Goal: Transaction & Acquisition: Purchase product/service

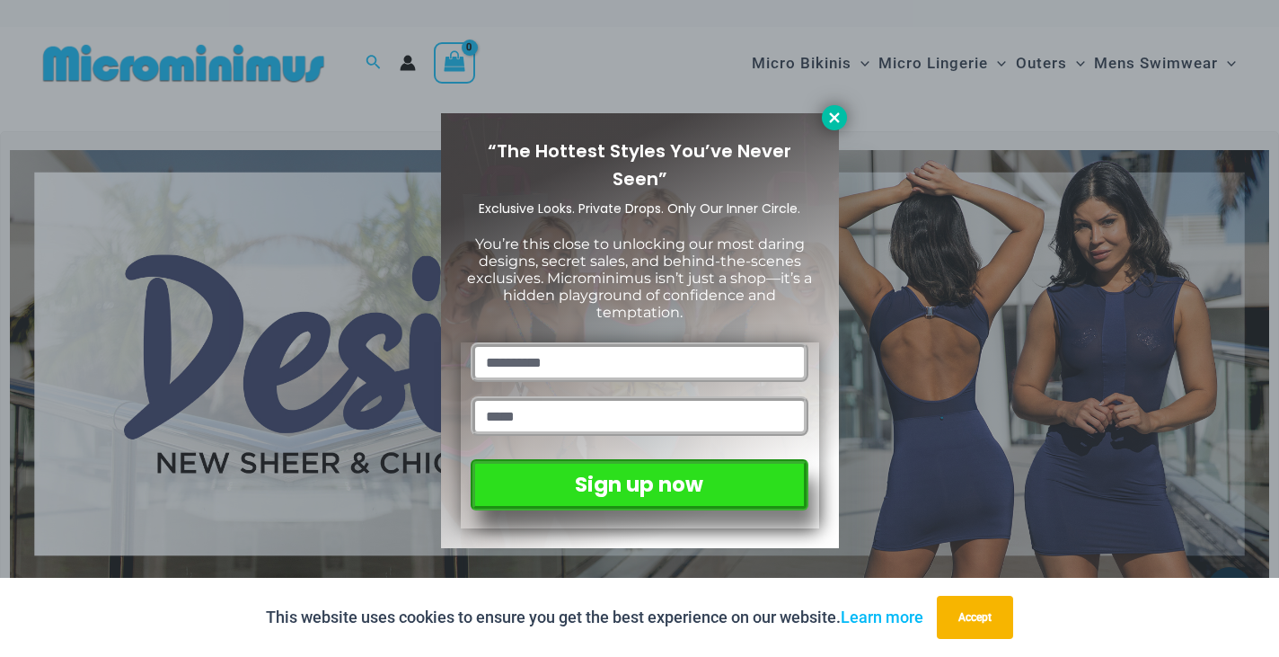
click at [838, 123] on icon at bounding box center [834, 118] width 16 height 16
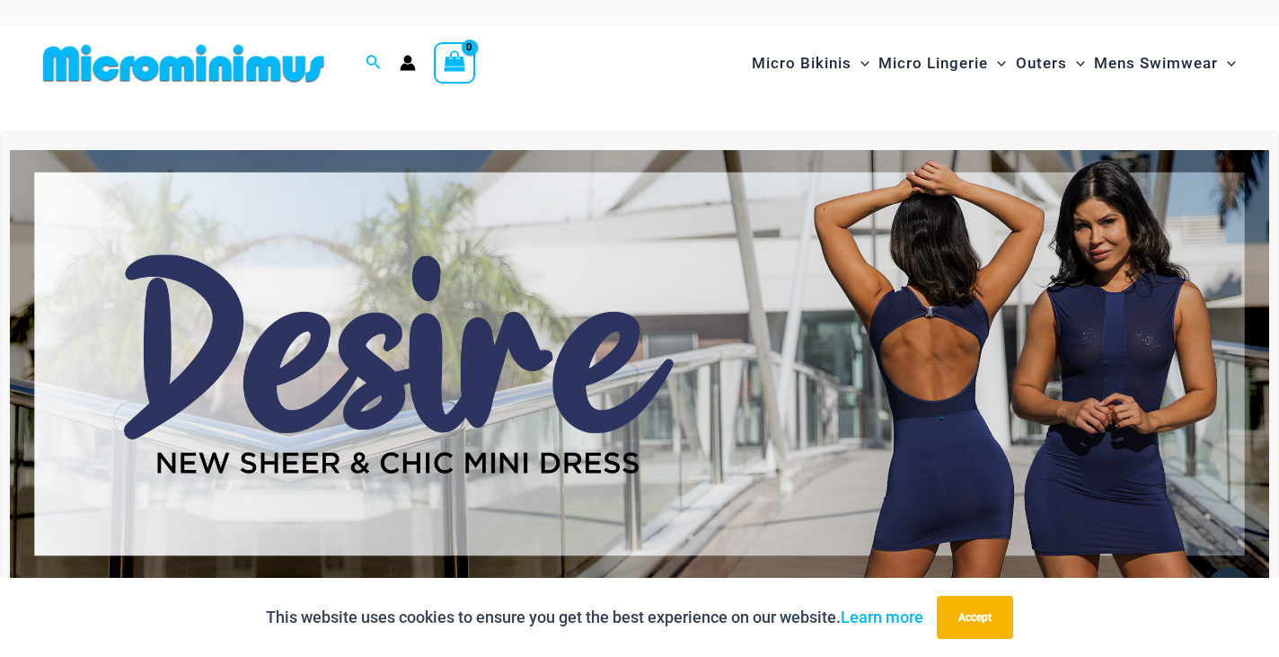
click at [549, 346] on img at bounding box center [639, 364] width 1259 height 428
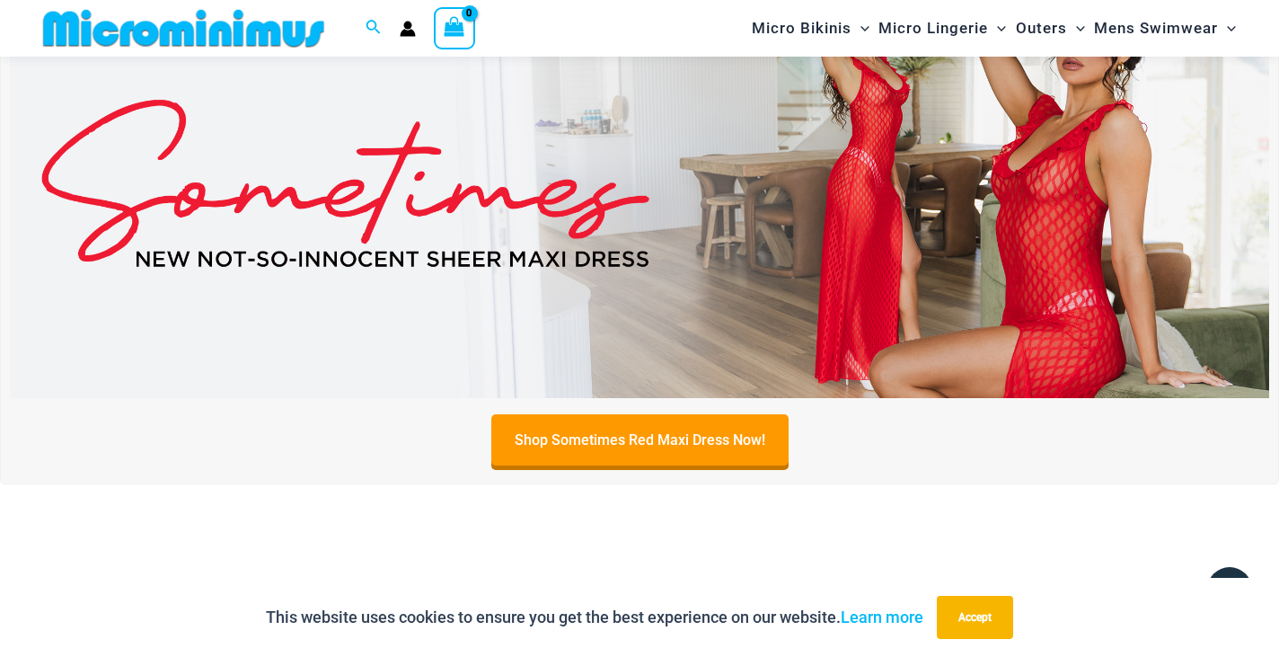
scroll to position [598, 0]
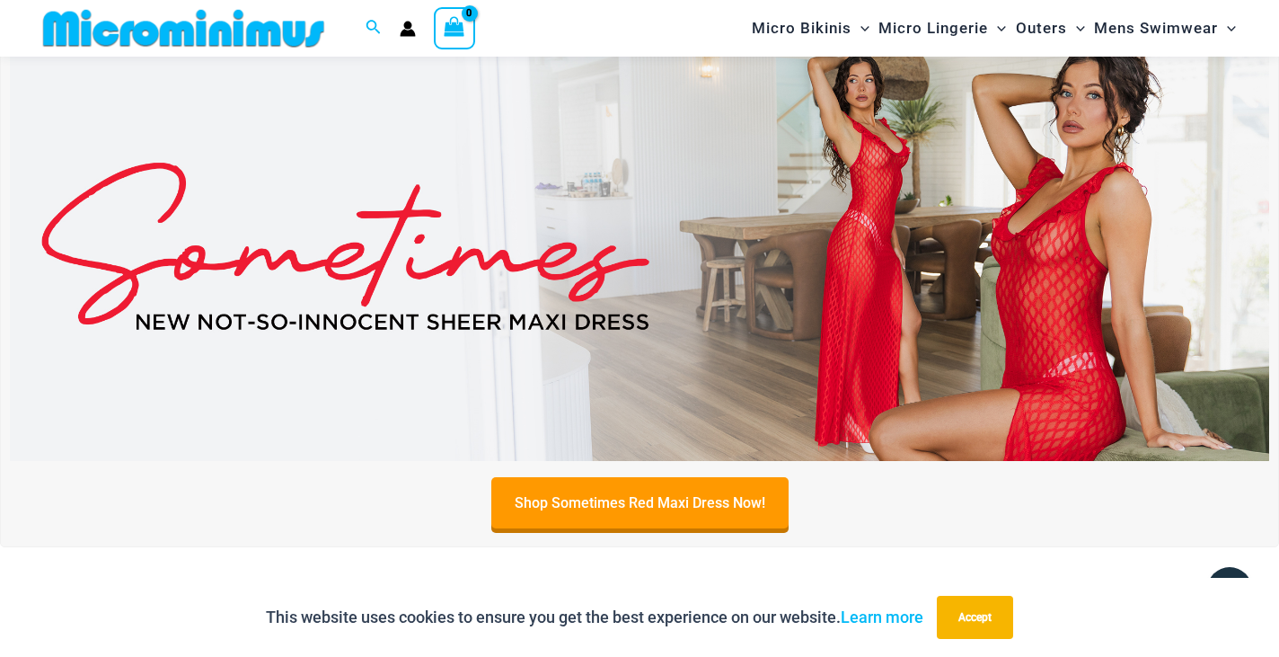
click at [691, 327] on img at bounding box center [639, 246] width 1259 height 428
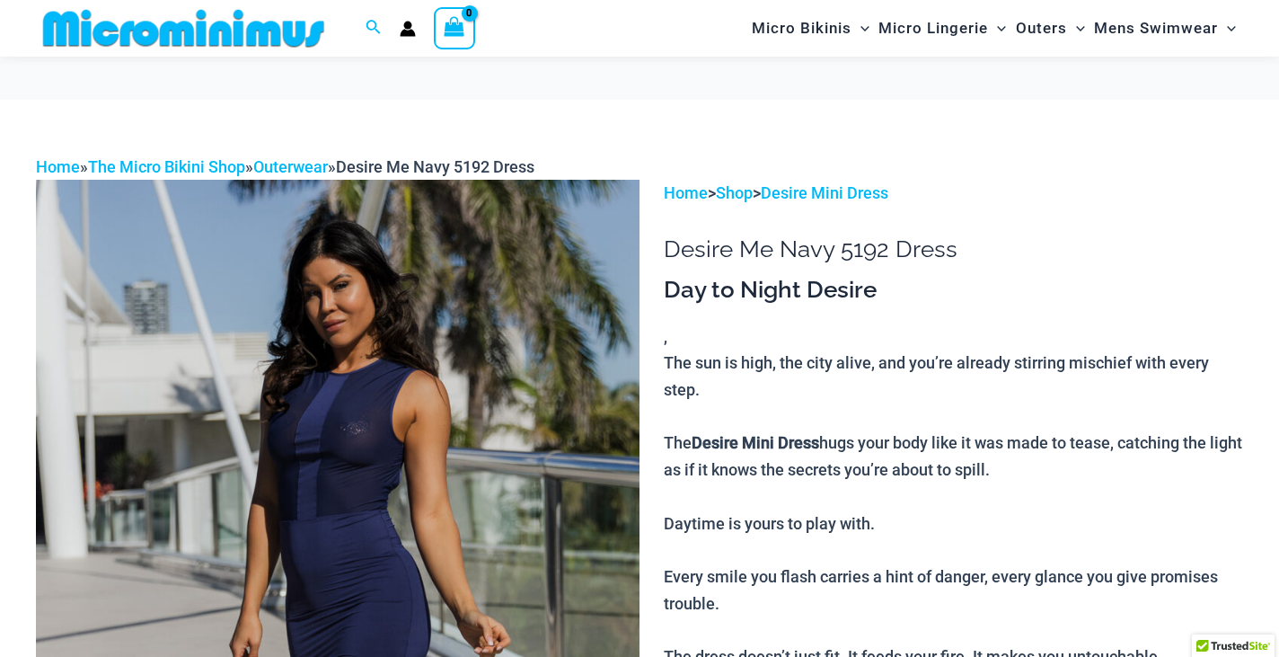
click at [372, 443] on img at bounding box center [338, 632] width 604 height 905
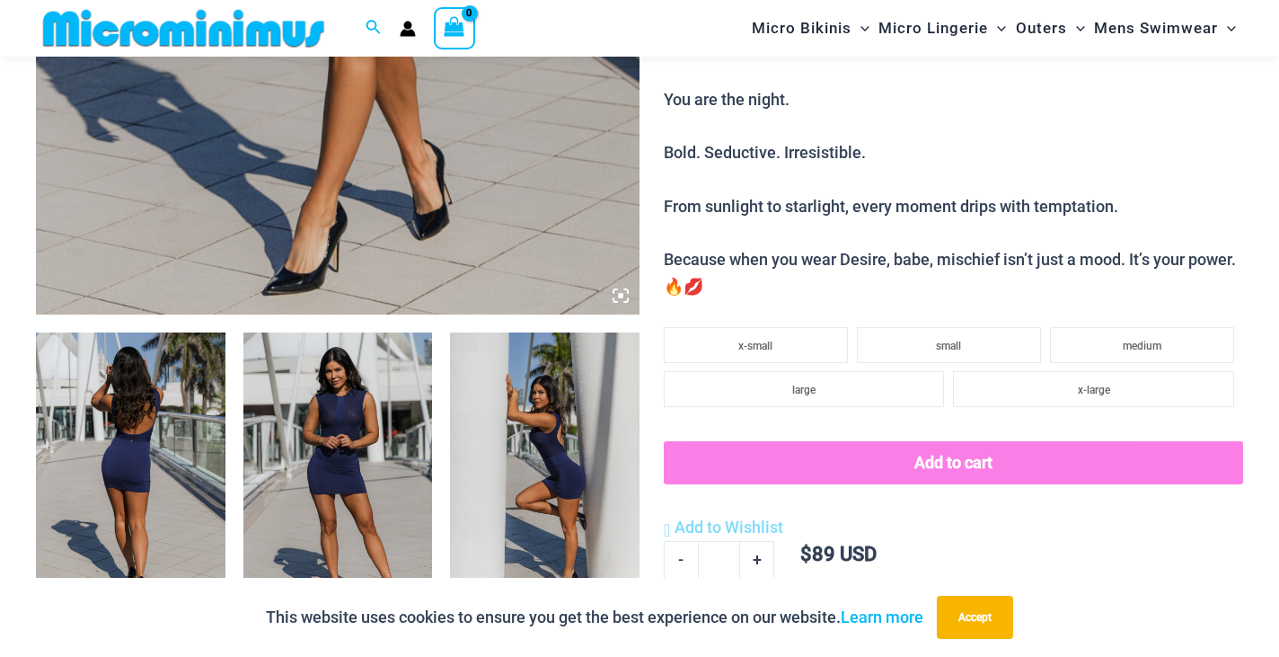
scroll to position [787, 0]
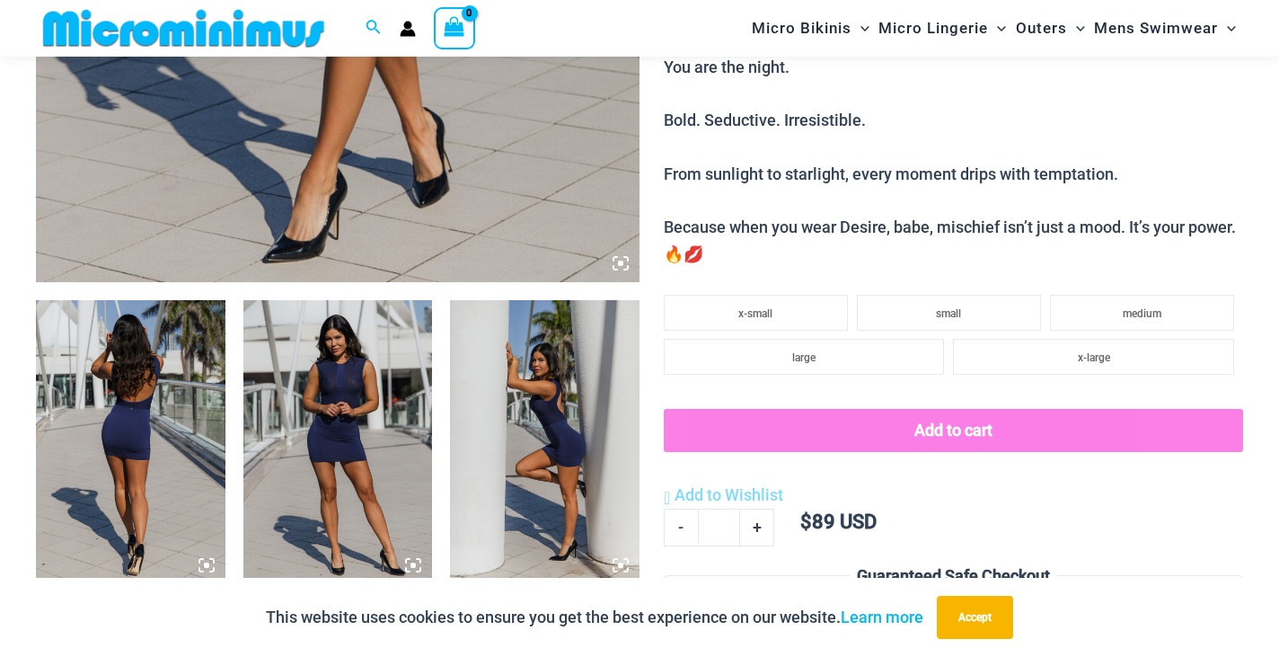
click at [148, 417] on img at bounding box center [131, 442] width 190 height 284
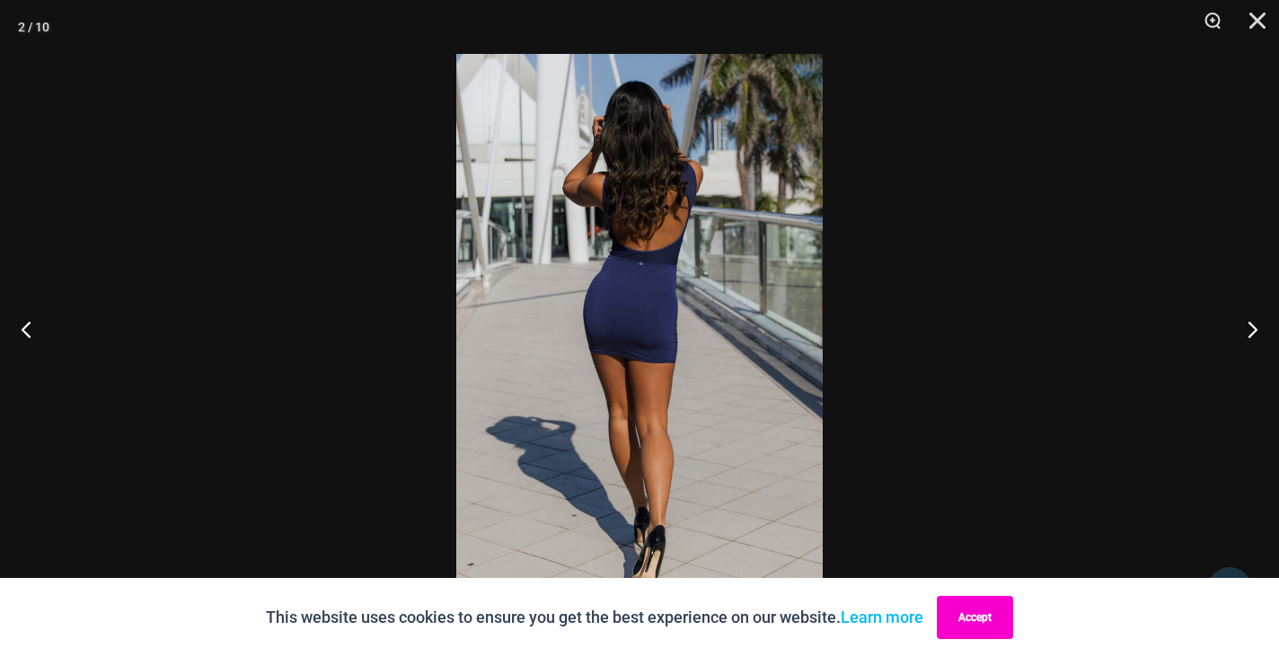
click at [982, 619] on button "Accept" at bounding box center [975, 616] width 76 height 43
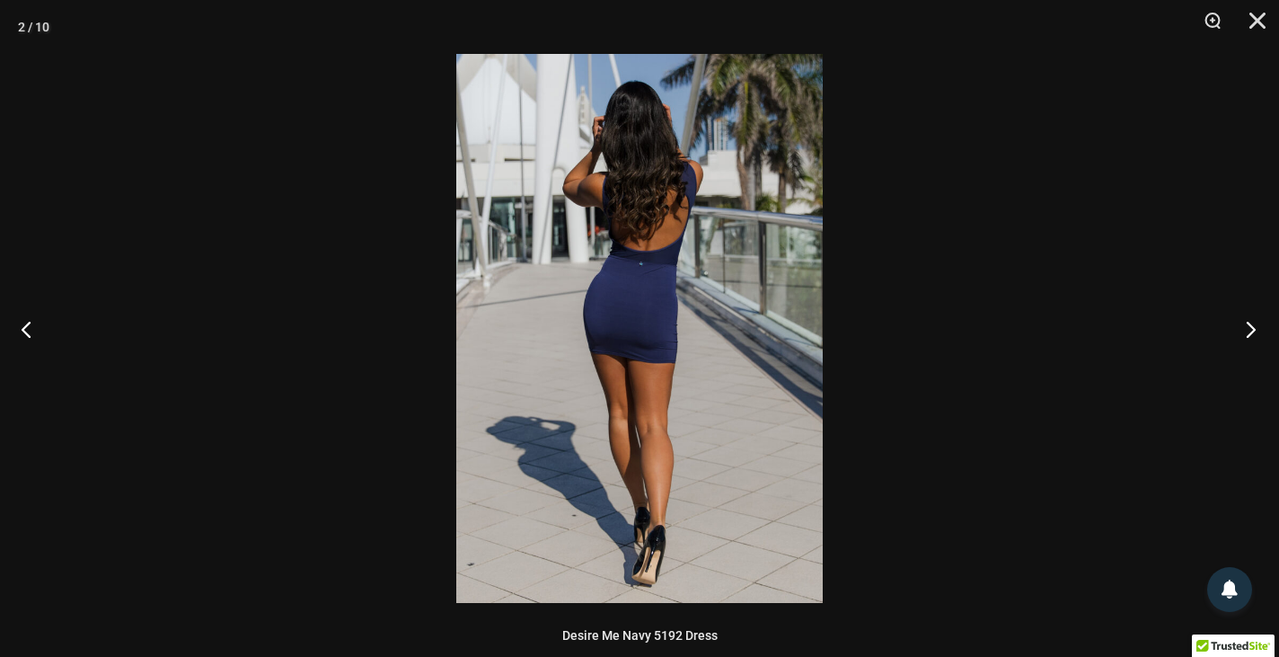
click at [1254, 337] on button "Next" at bounding box center [1245, 329] width 67 height 90
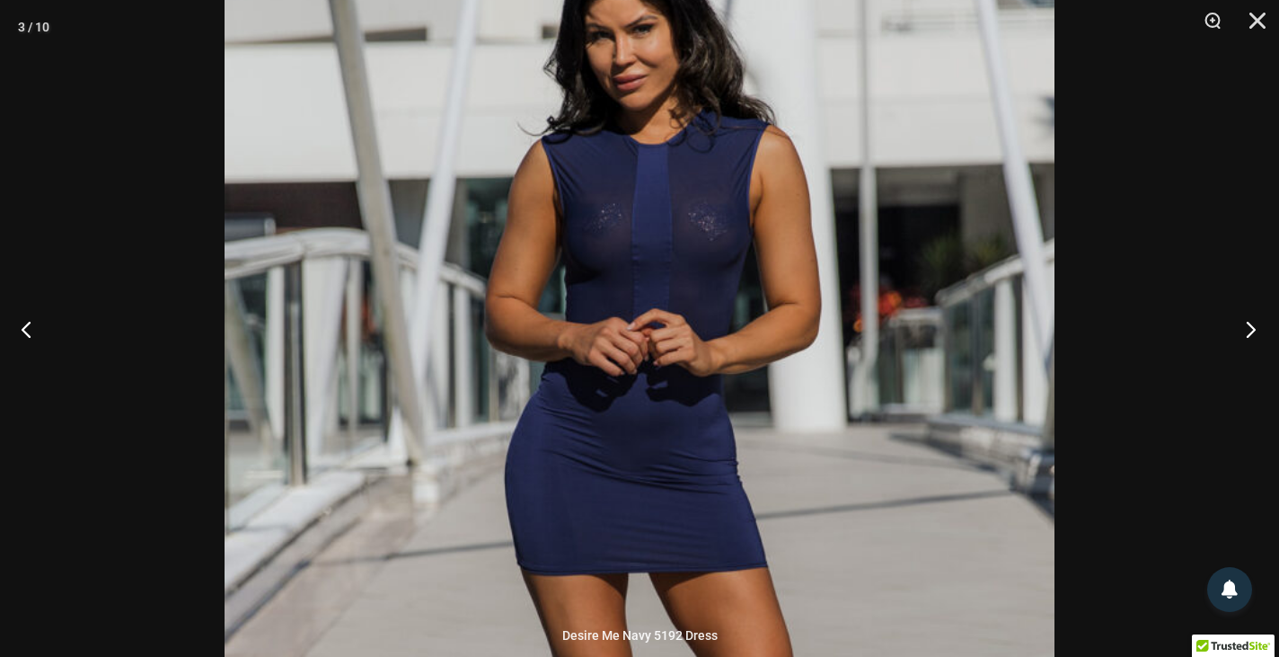
click at [1248, 329] on button "Next" at bounding box center [1245, 329] width 67 height 90
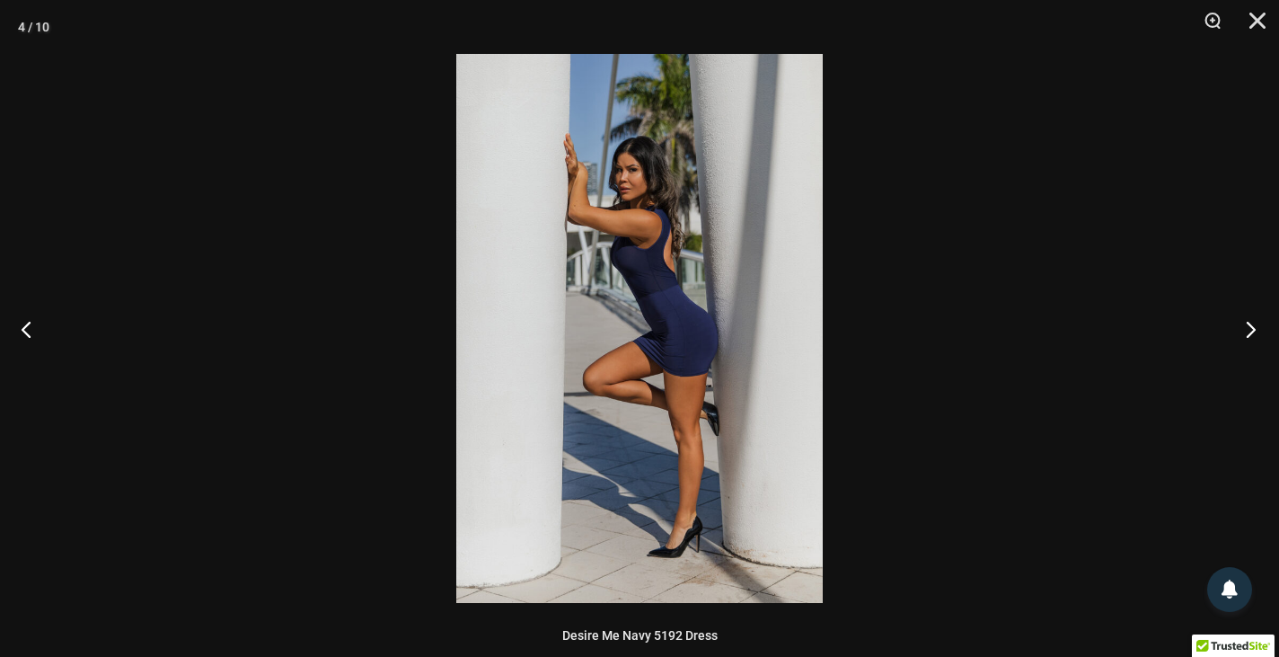
click at [1248, 329] on button "Next" at bounding box center [1245, 329] width 67 height 90
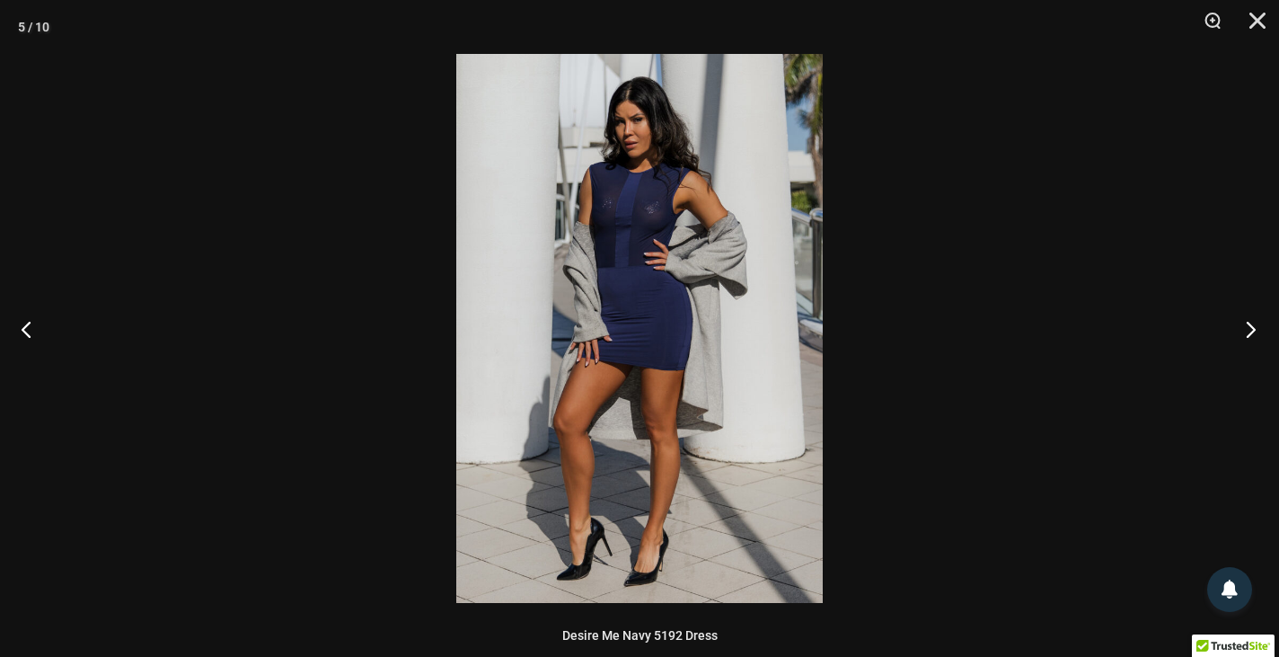
click at [1248, 329] on button "Next" at bounding box center [1245, 329] width 67 height 90
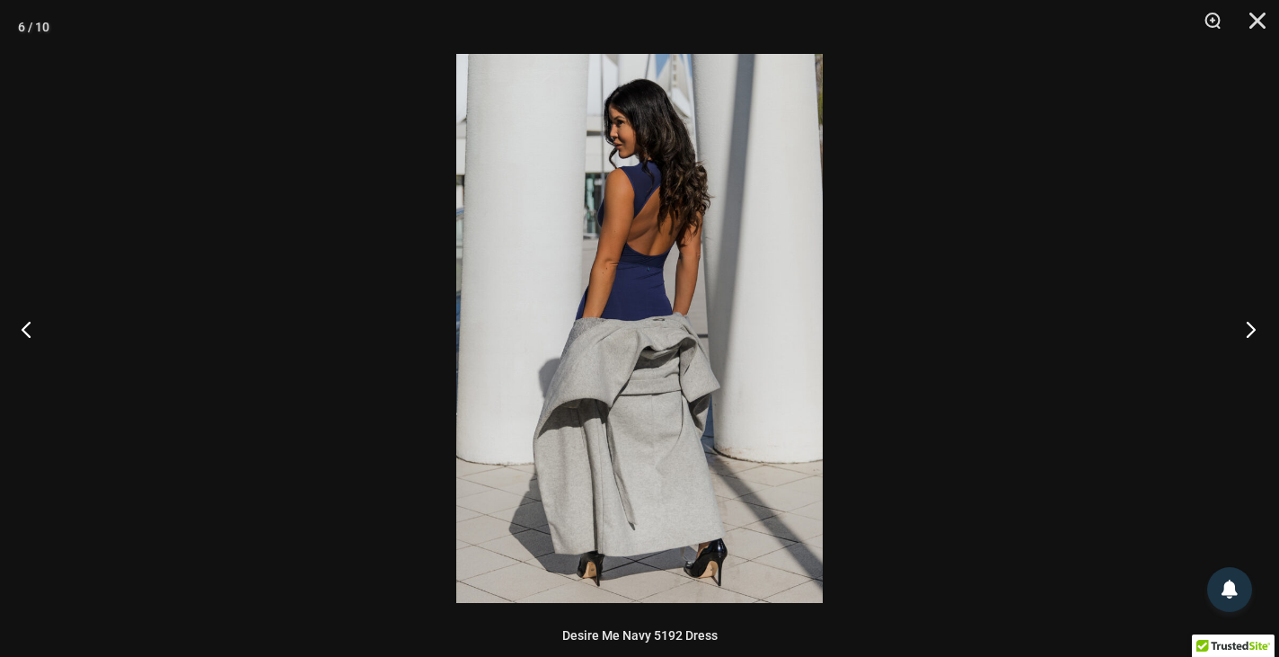
click at [1248, 329] on button "Next" at bounding box center [1245, 329] width 67 height 90
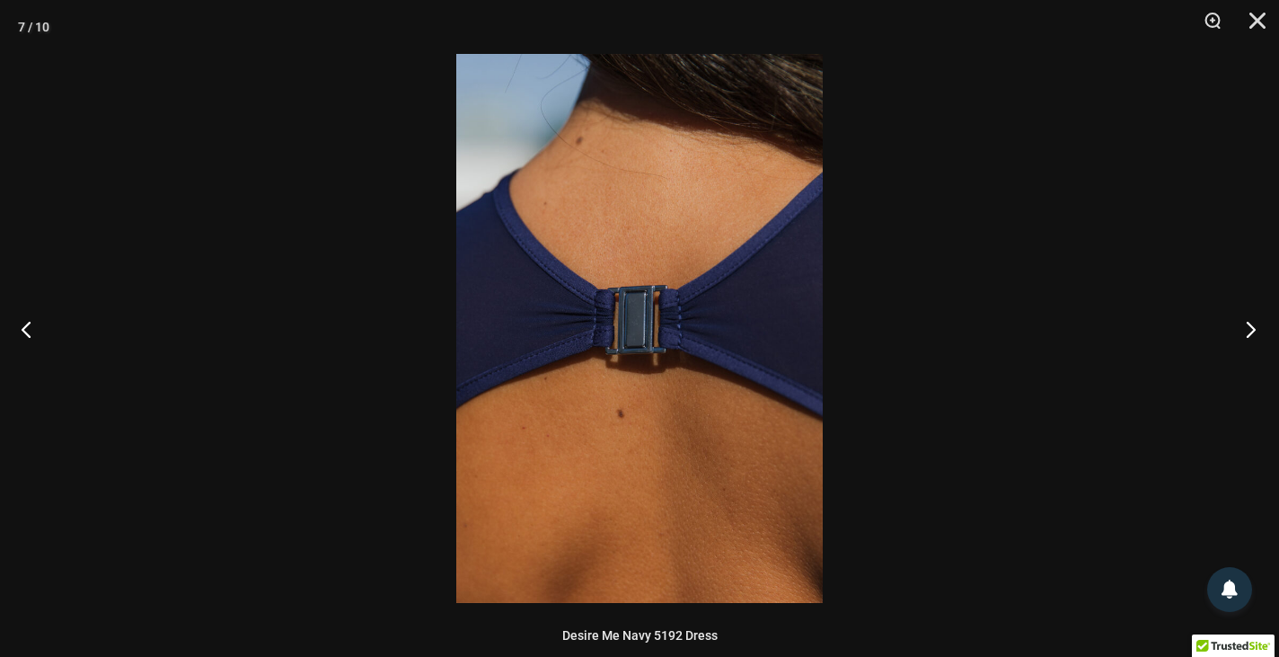
click at [1248, 329] on button "Next" at bounding box center [1245, 329] width 67 height 90
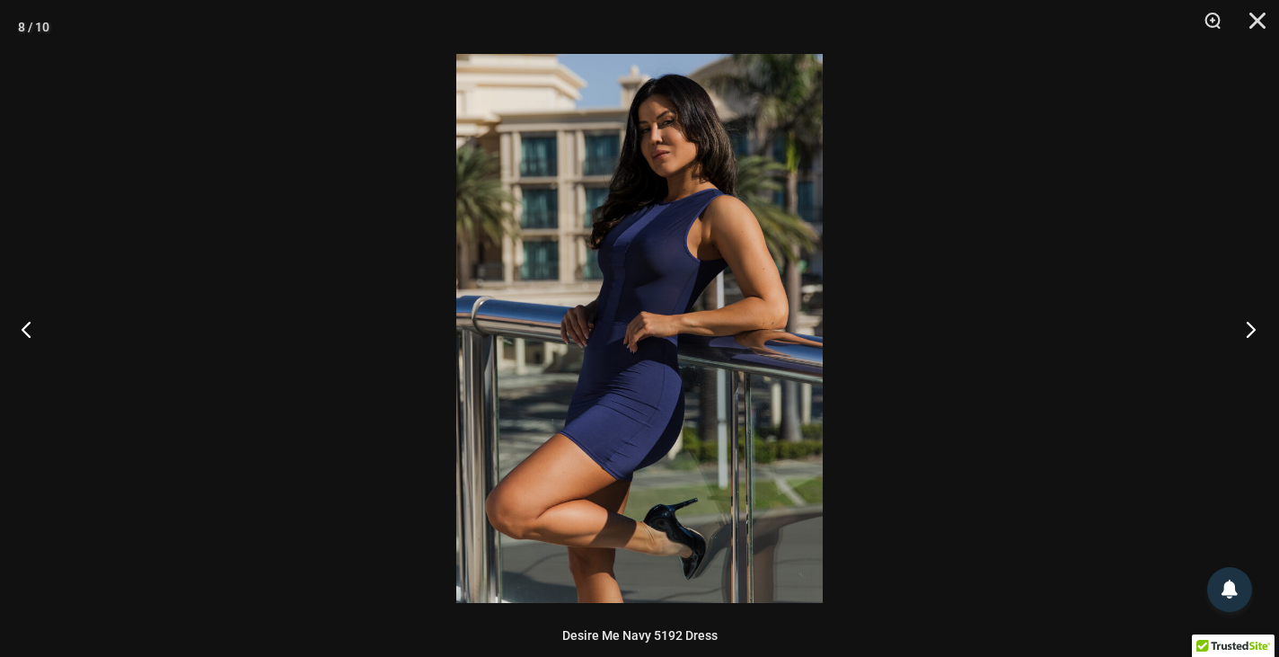
click at [1248, 329] on button "Next" at bounding box center [1245, 329] width 67 height 90
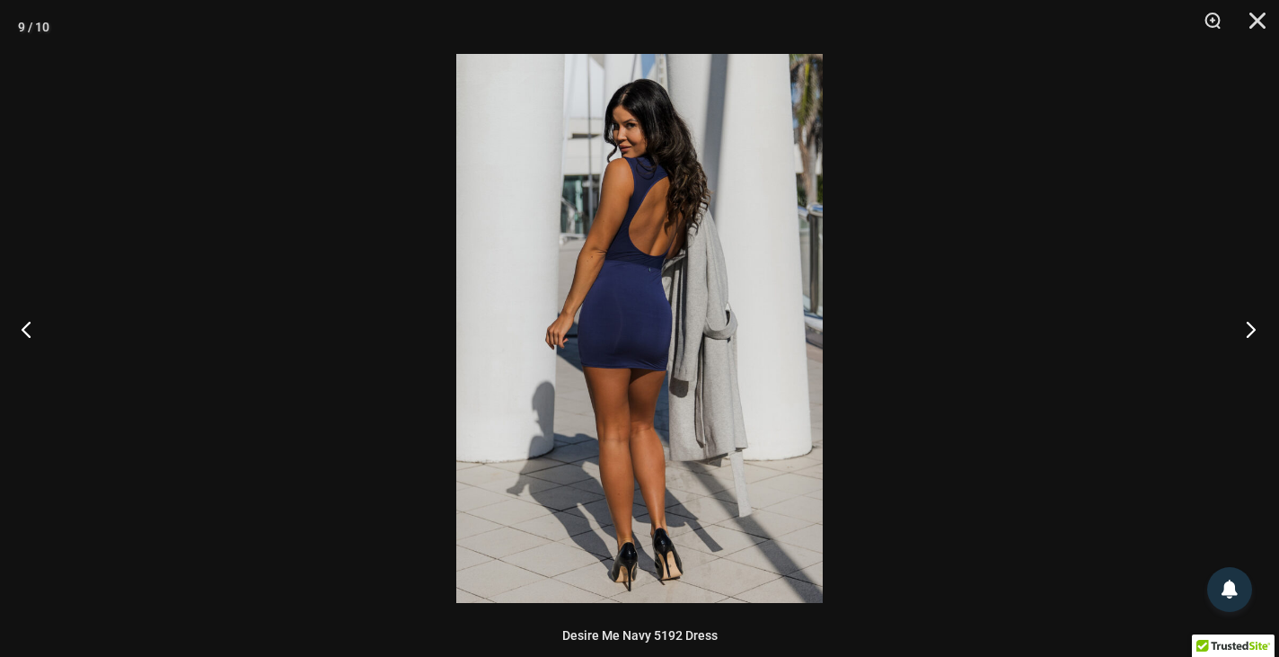
click at [1248, 329] on button "Next" at bounding box center [1245, 329] width 67 height 90
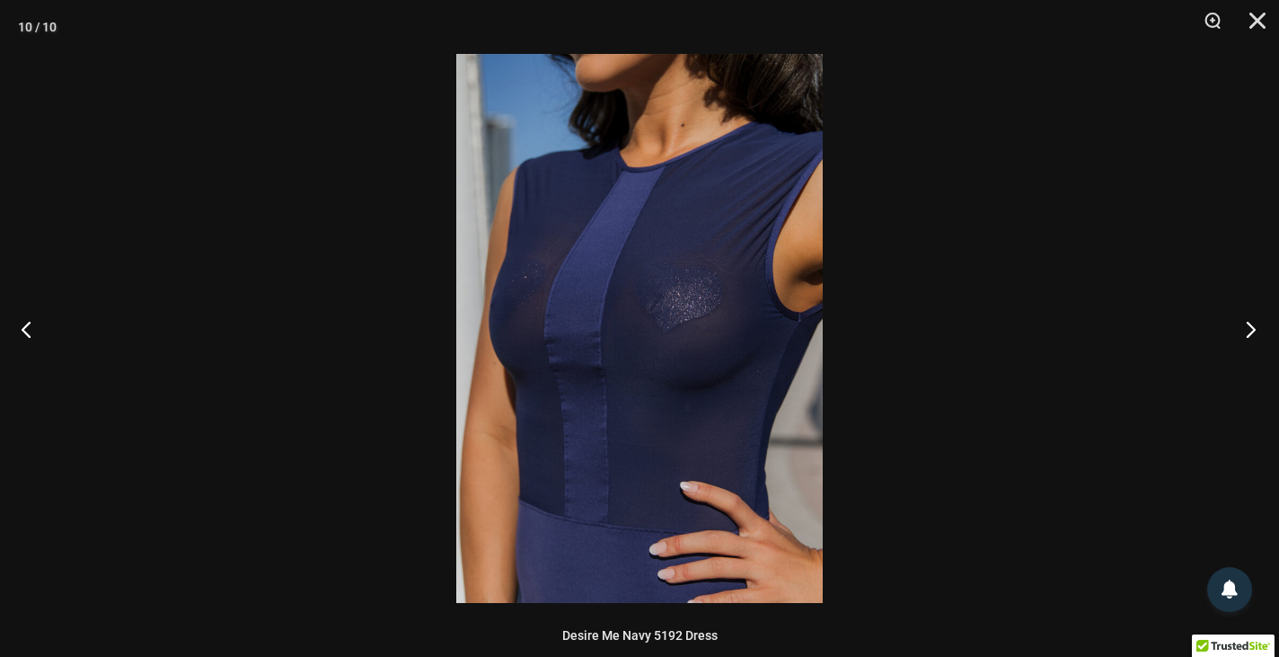
click at [1248, 329] on button "Next" at bounding box center [1245, 329] width 67 height 90
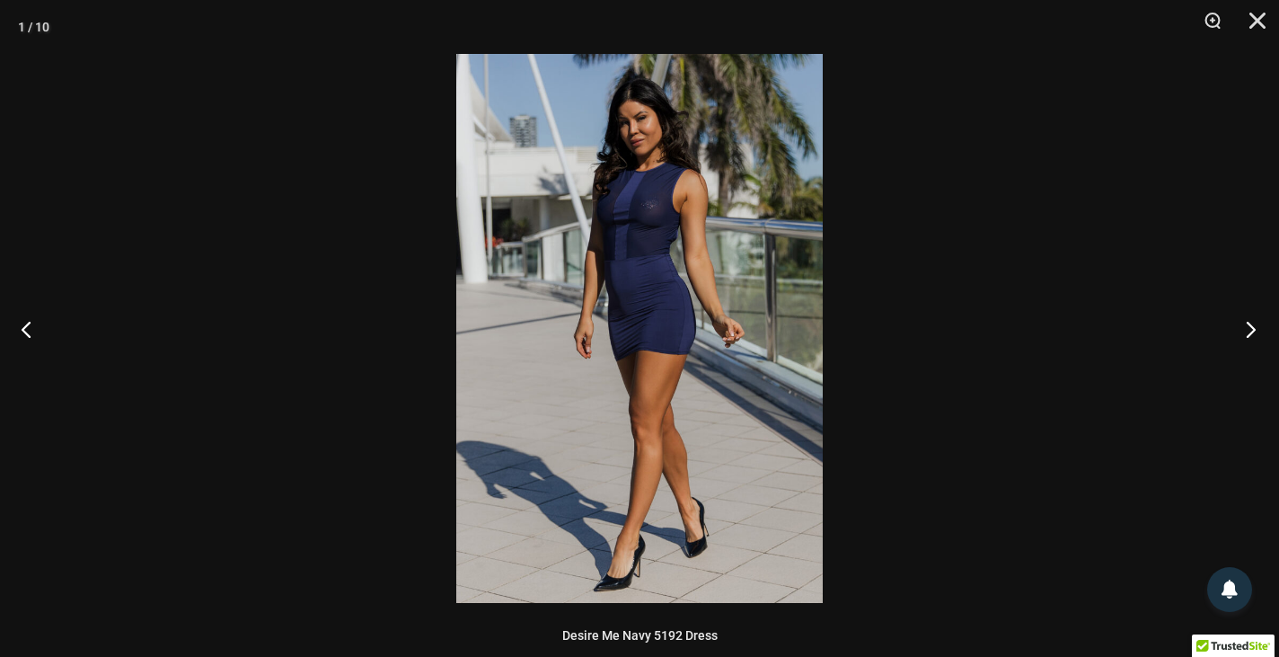
click at [1248, 329] on button "Next" at bounding box center [1245, 329] width 67 height 90
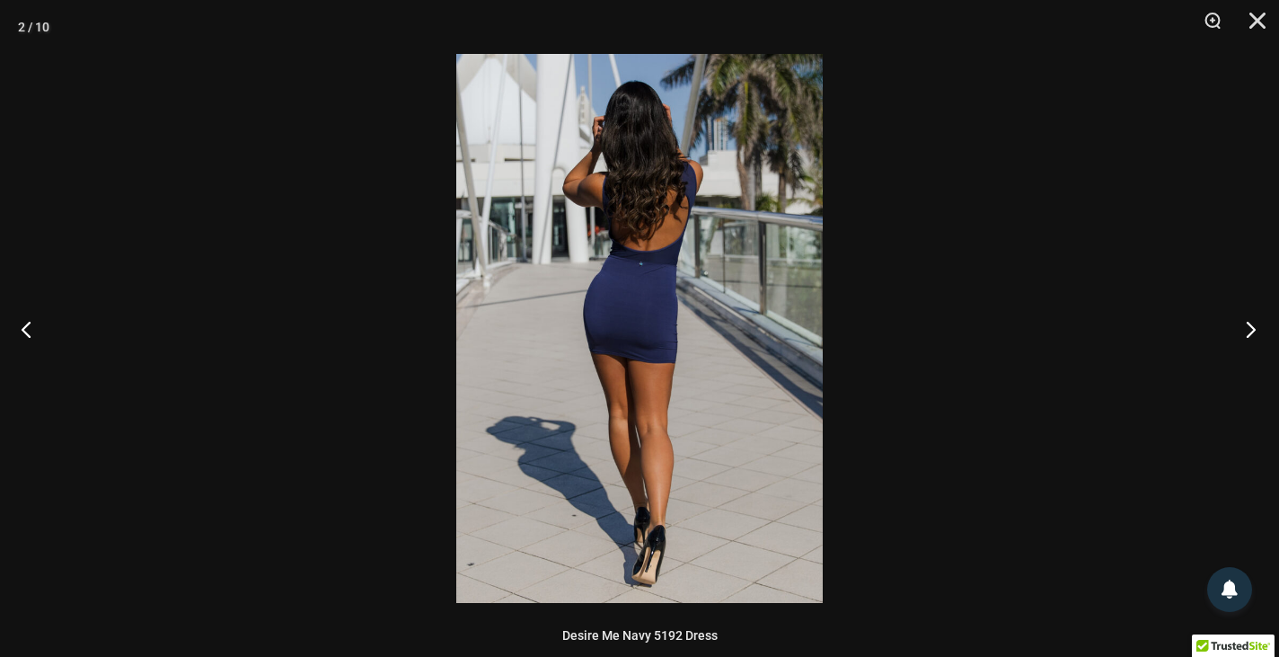
click at [1248, 329] on button "Next" at bounding box center [1245, 329] width 67 height 90
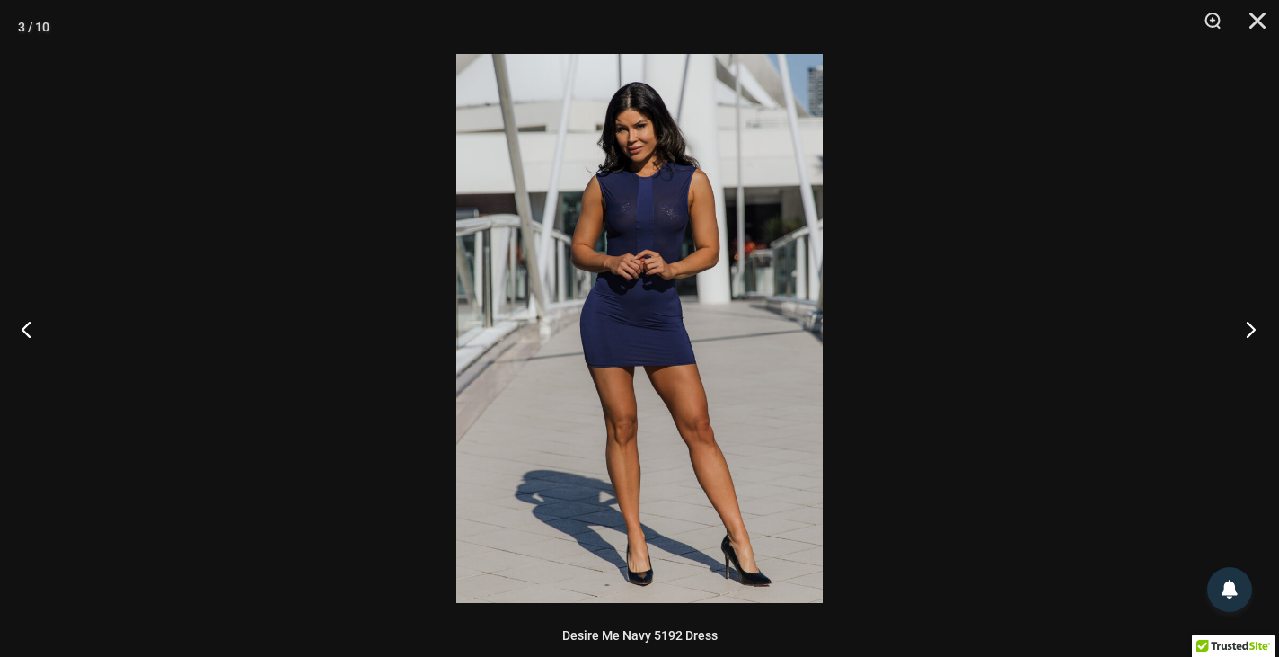
click at [1248, 329] on button "Next" at bounding box center [1245, 329] width 67 height 90
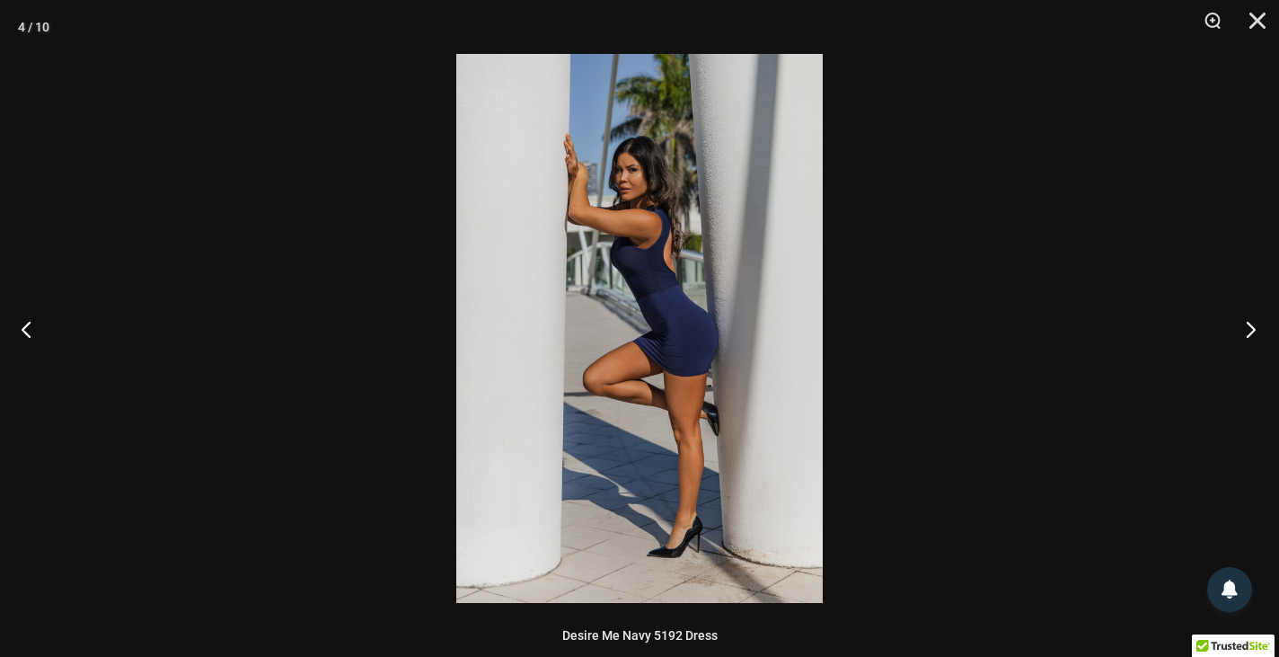
click at [1248, 329] on button "Next" at bounding box center [1245, 329] width 67 height 90
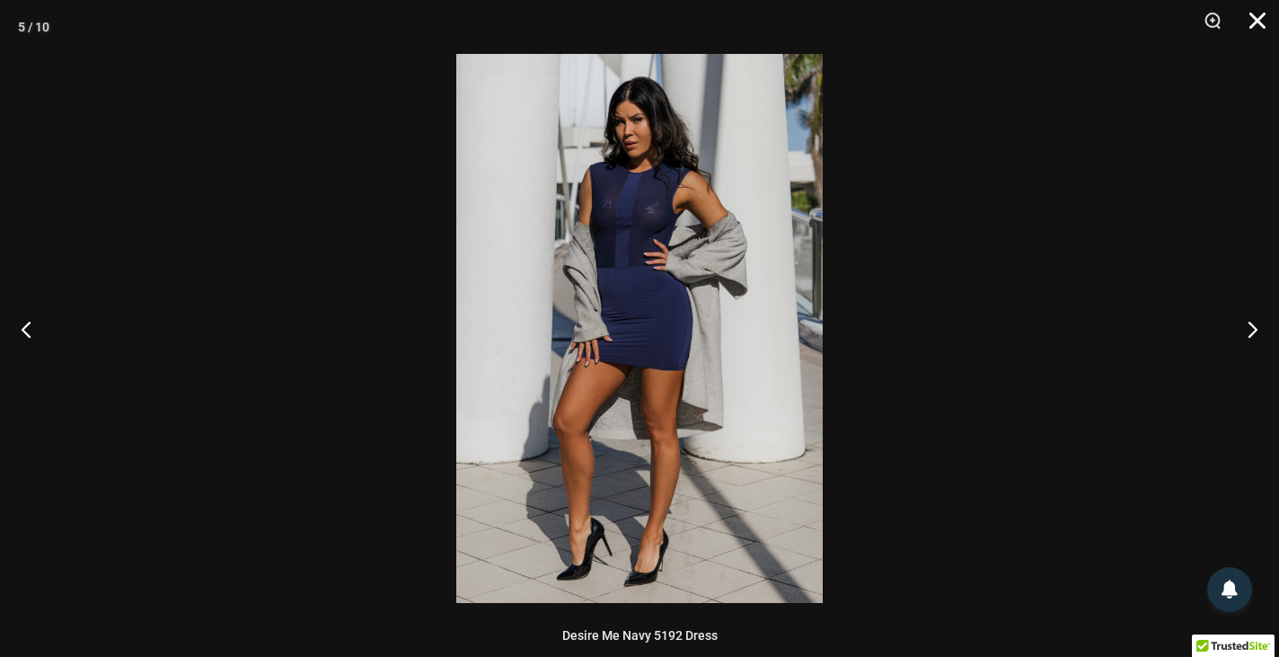
click at [1258, 16] on button "Close" at bounding box center [1251, 27] width 45 height 54
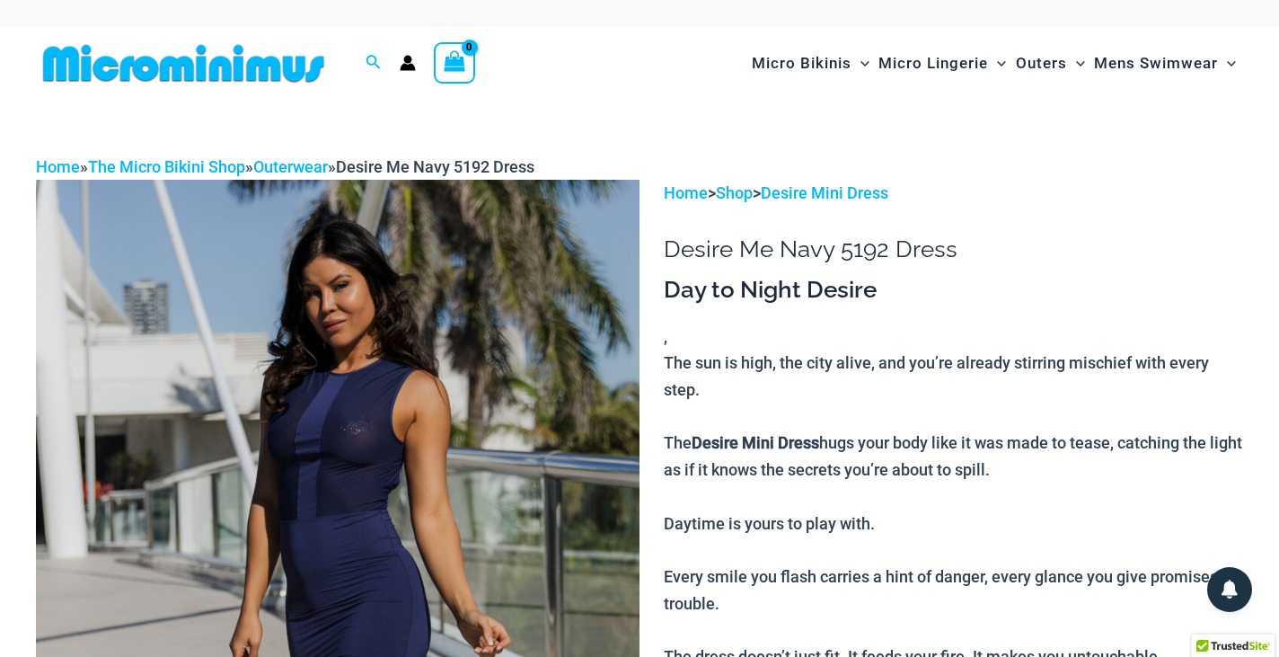
scroll to position [0, 0]
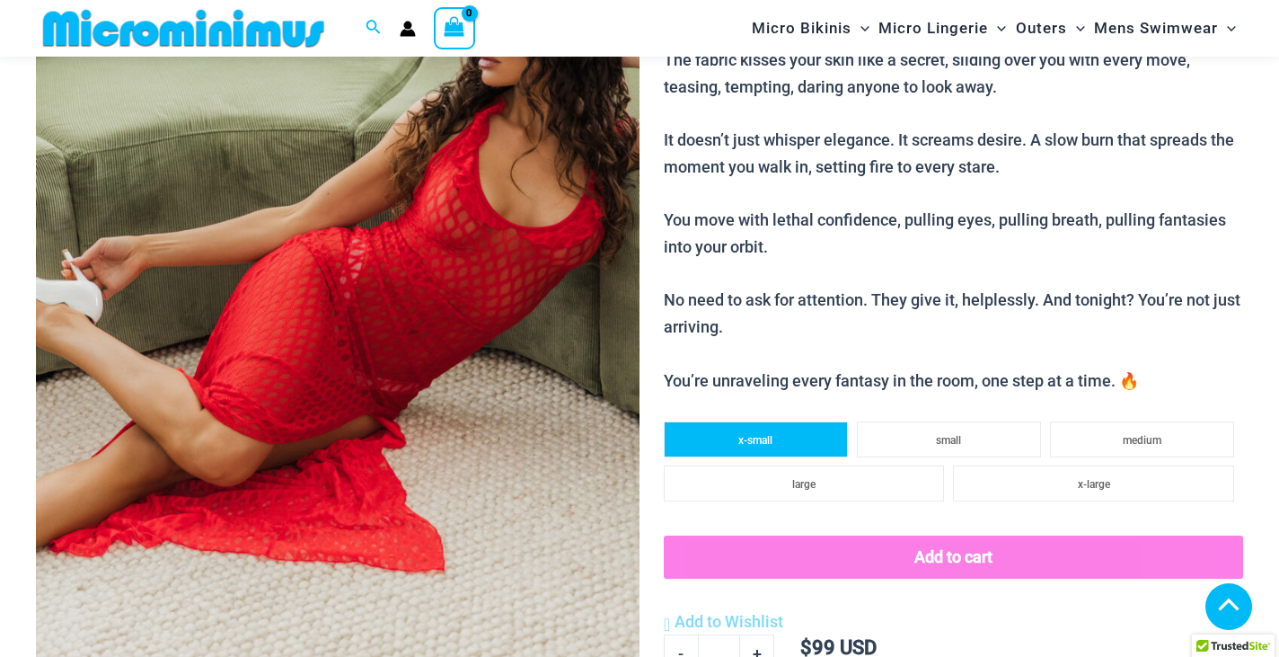
scroll to position [349, 0]
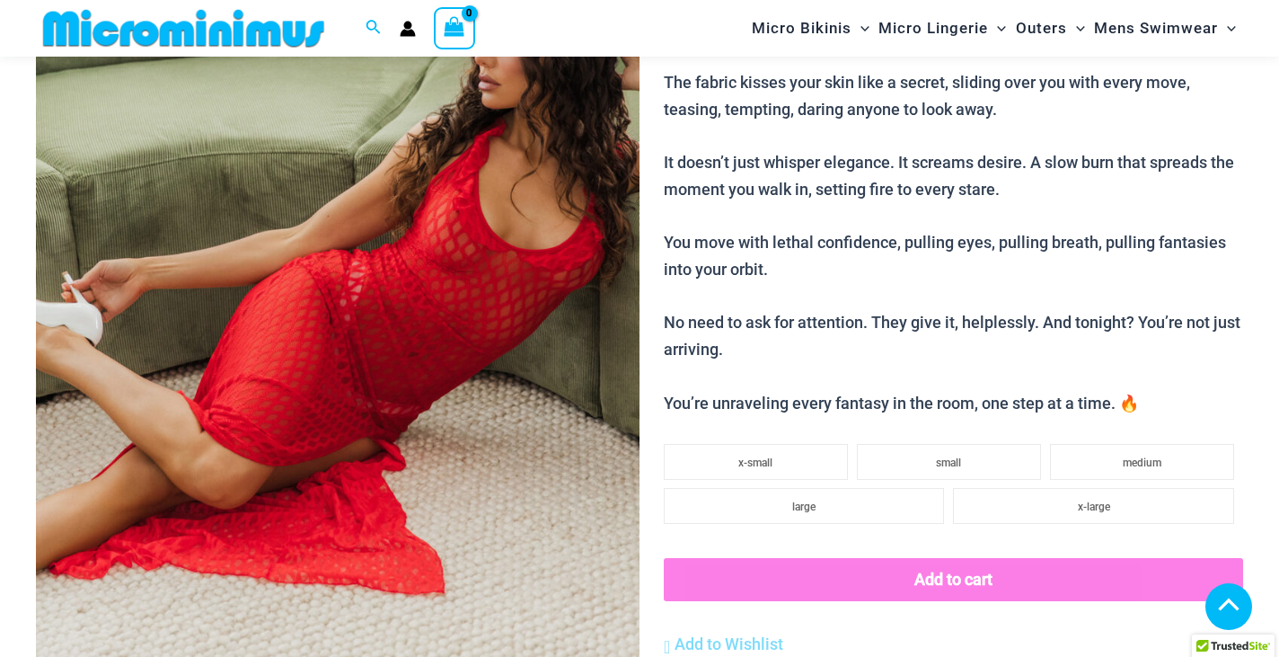
click at [465, 235] on img at bounding box center [338, 266] width 604 height 905
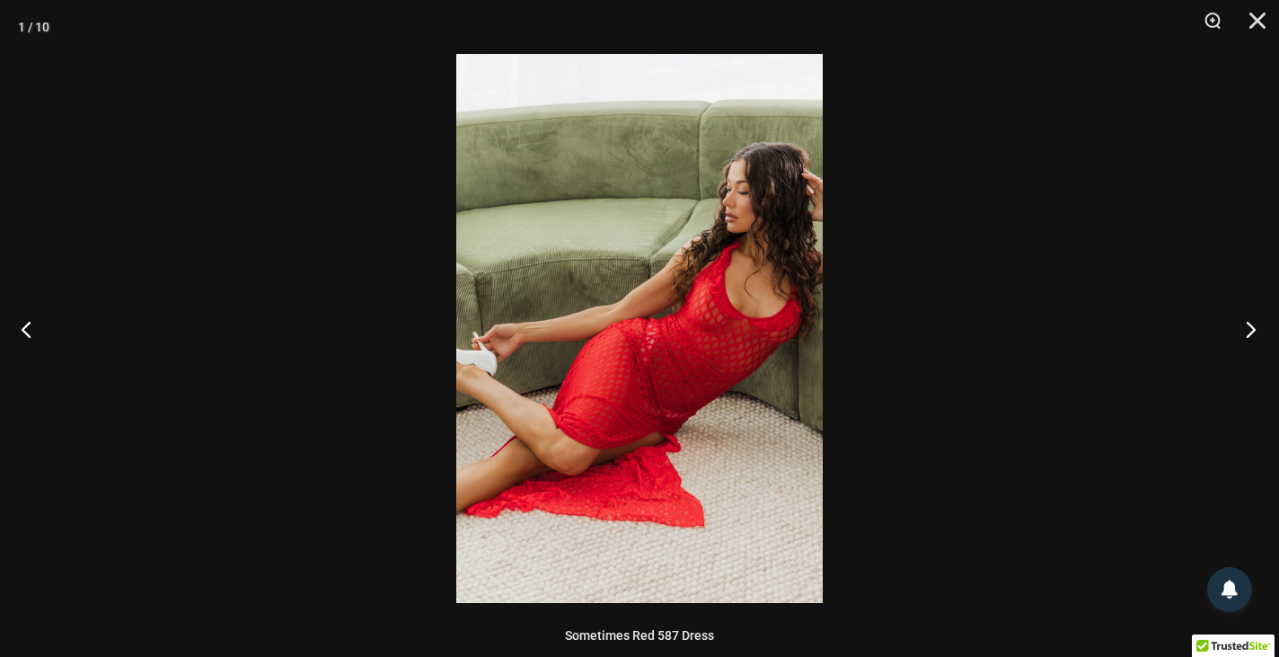
click at [1247, 333] on button "Next" at bounding box center [1245, 329] width 67 height 90
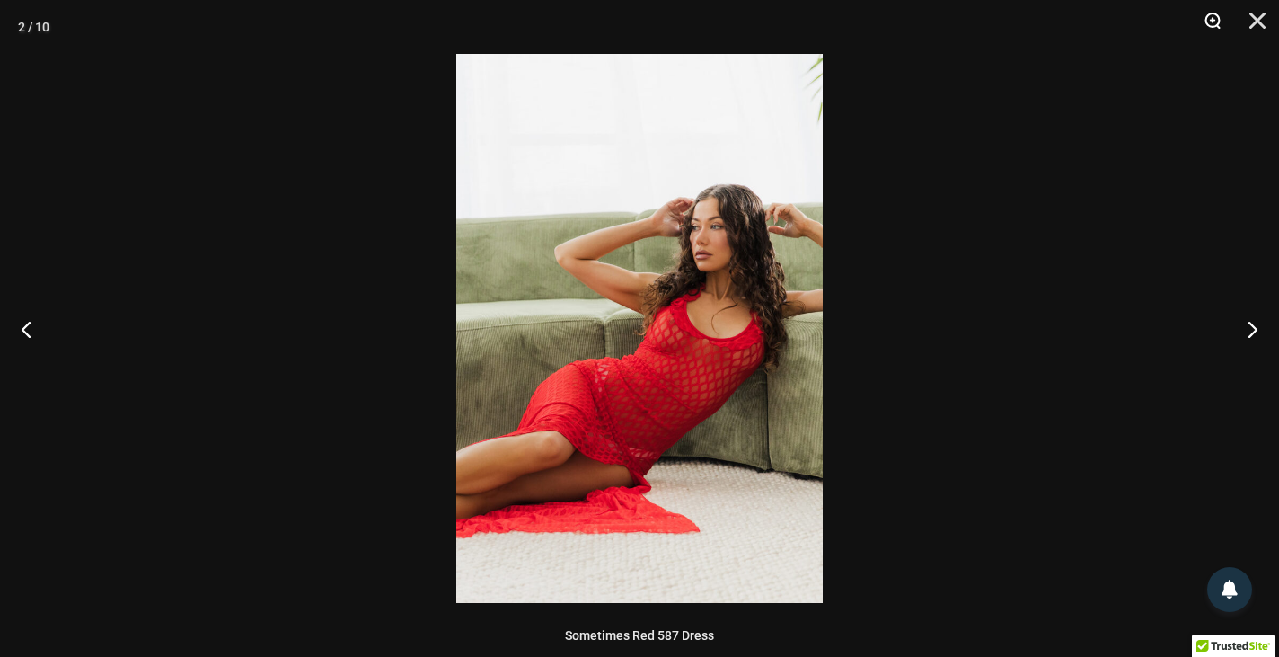
click at [1206, 26] on button "Zoom" at bounding box center [1206, 27] width 45 height 54
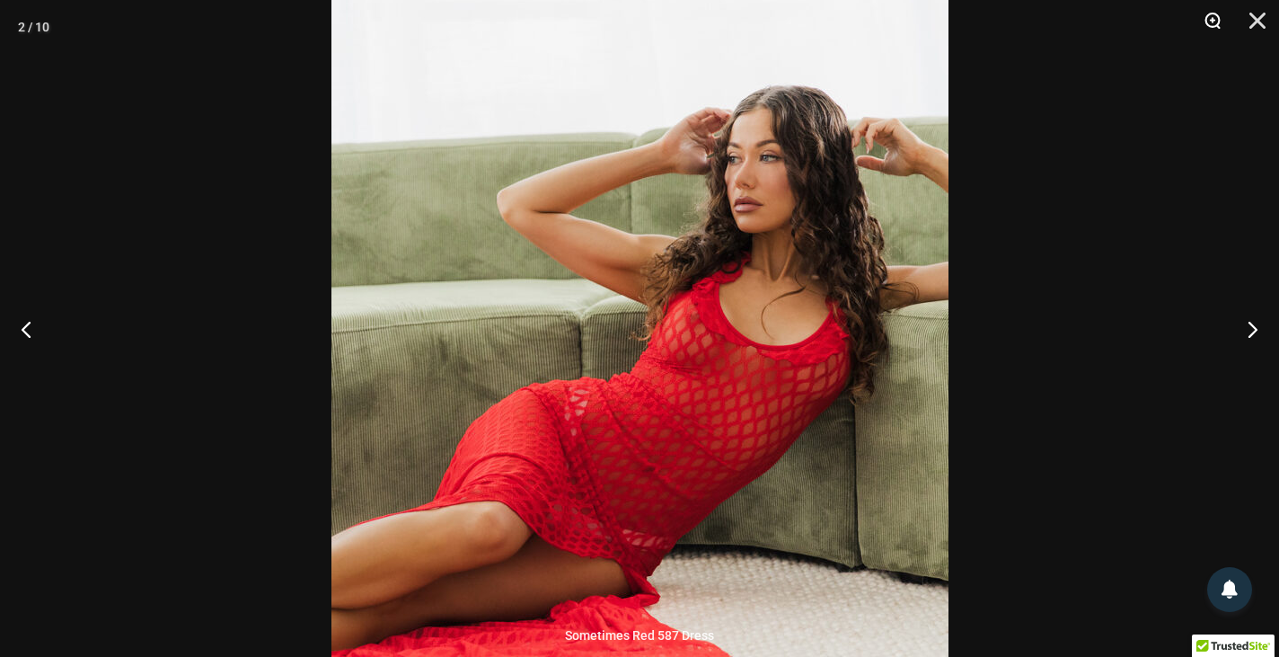
click at [1206, 26] on button "Zoom" at bounding box center [1206, 27] width 45 height 54
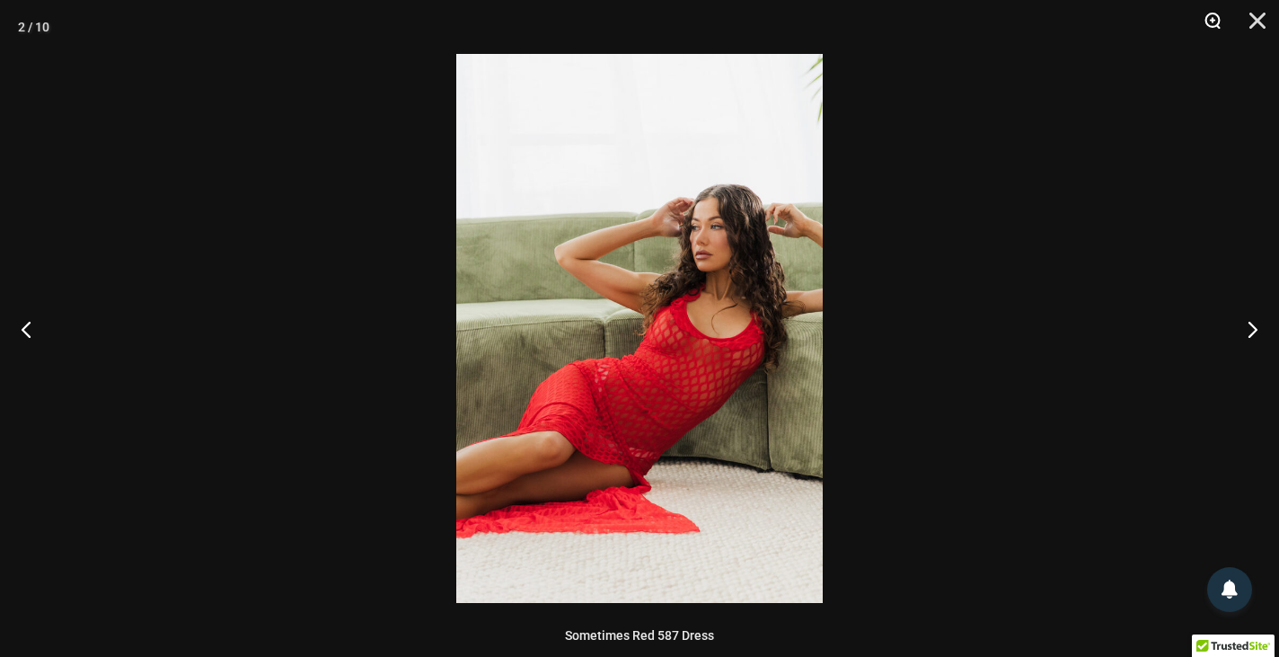
click at [1206, 26] on button "Zoom" at bounding box center [1206, 27] width 45 height 54
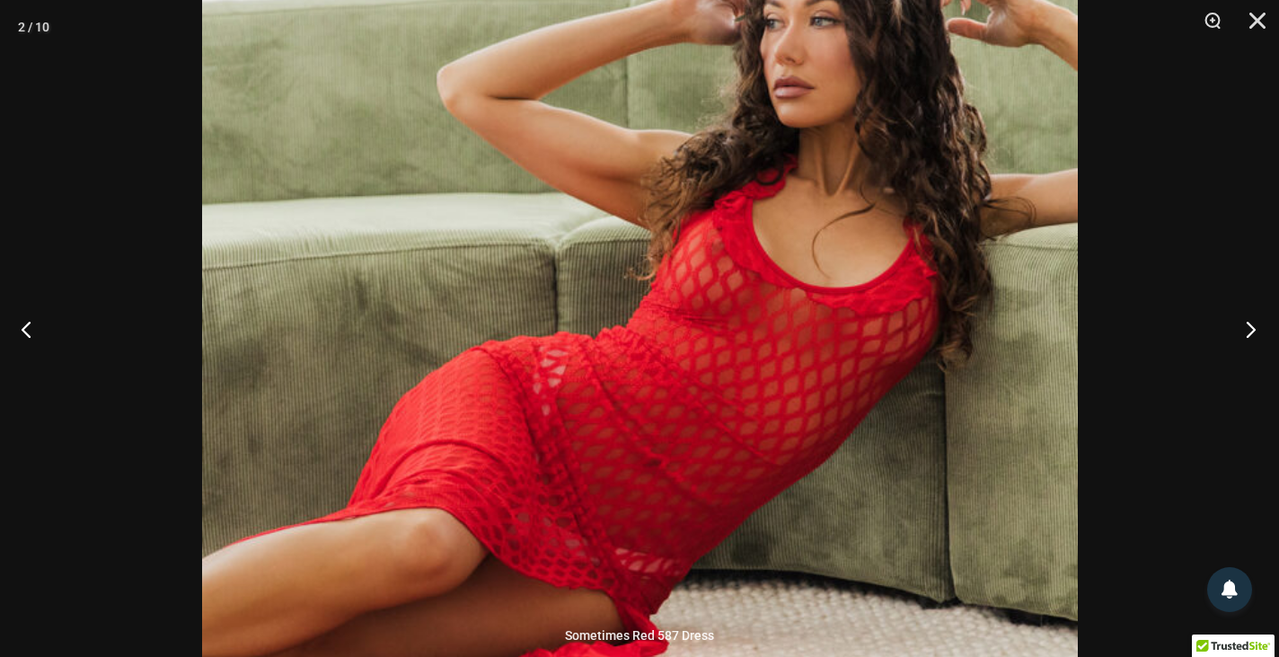
click at [1252, 333] on button "Next" at bounding box center [1245, 329] width 67 height 90
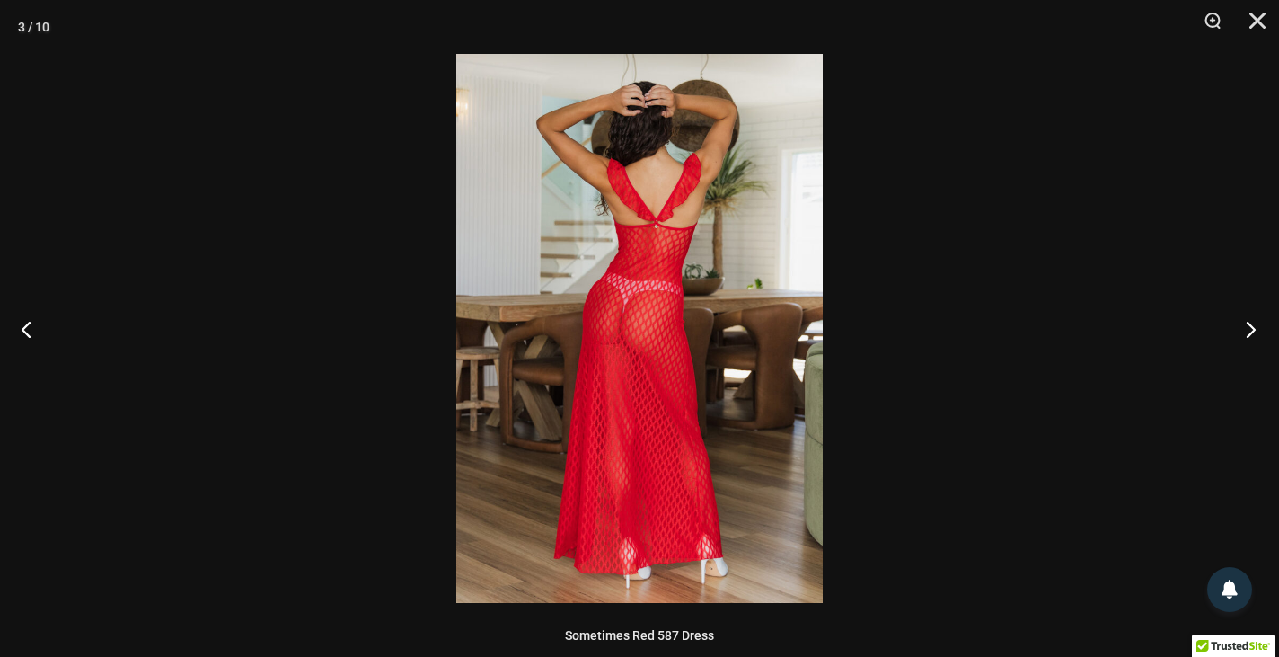
click at [1252, 333] on button "Next" at bounding box center [1245, 329] width 67 height 90
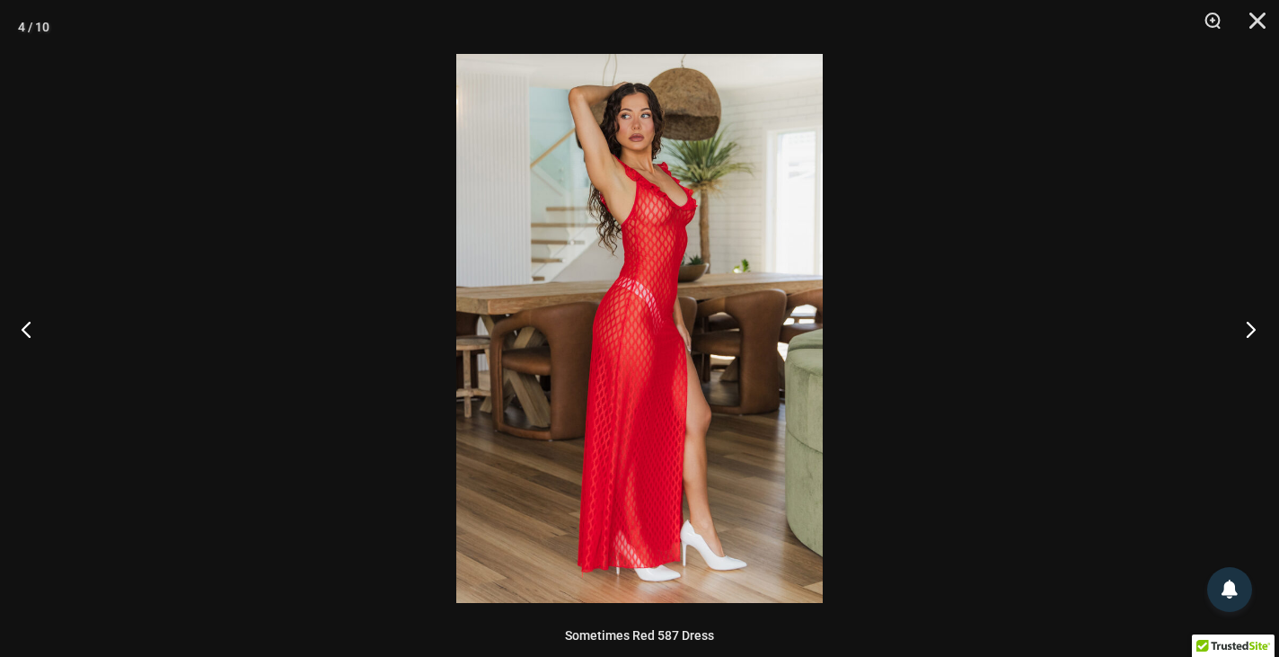
click at [1252, 333] on button "Next" at bounding box center [1245, 329] width 67 height 90
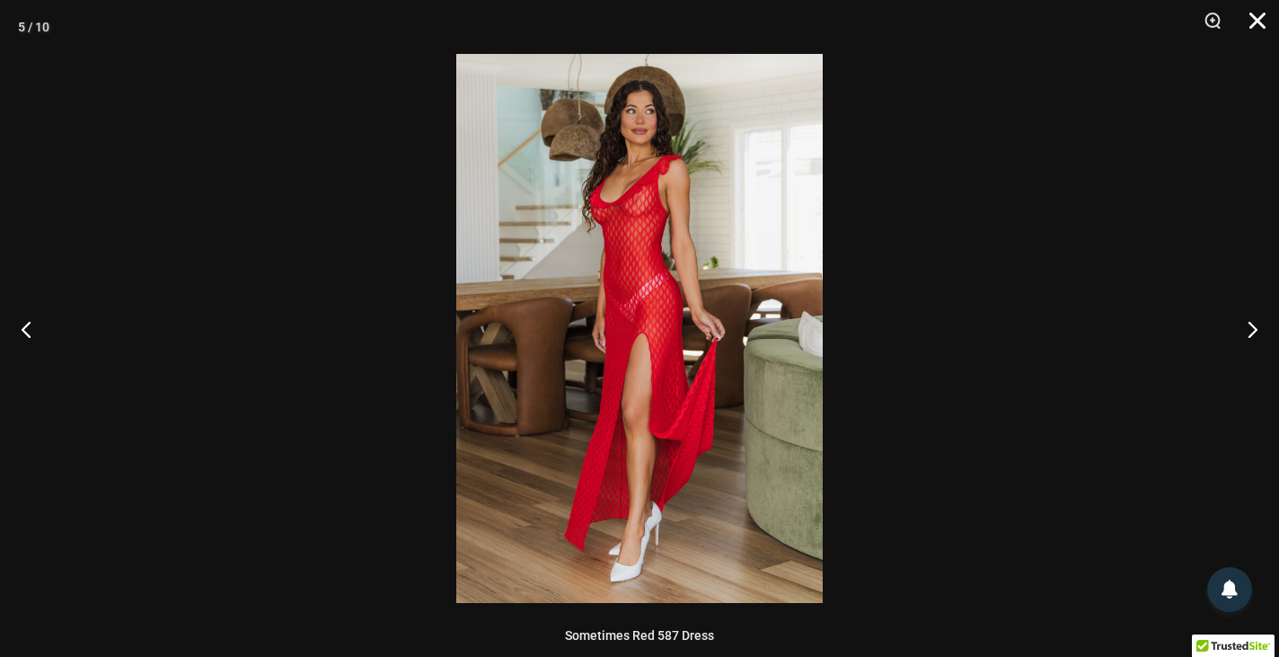
click at [1257, 21] on button "Close" at bounding box center [1251, 27] width 45 height 54
